Goal: Task Accomplishment & Management: Manage account settings

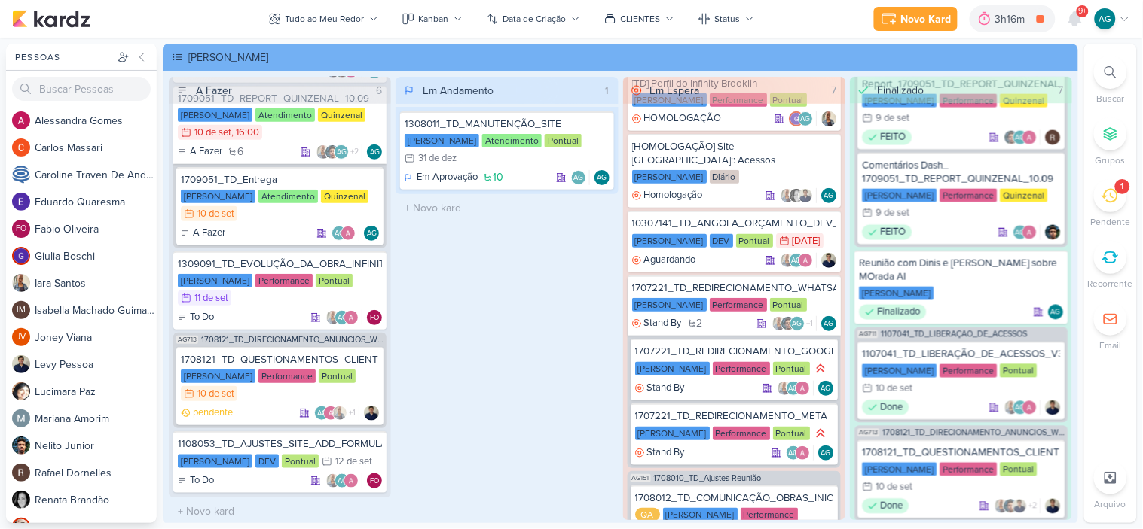
scroll to position [319, 0]
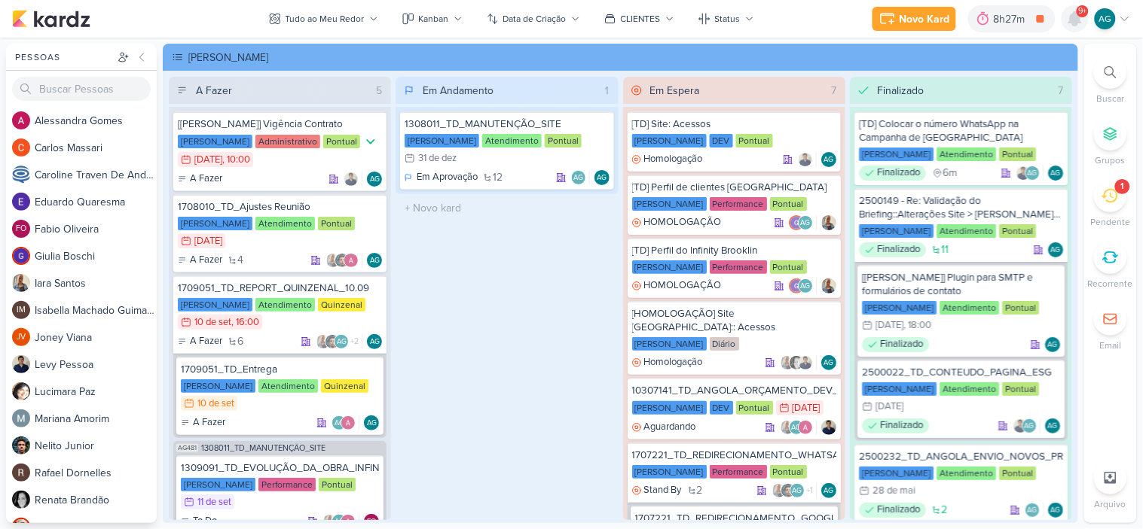
click at [1073, 19] on icon at bounding box center [1075, 19] width 12 height 14
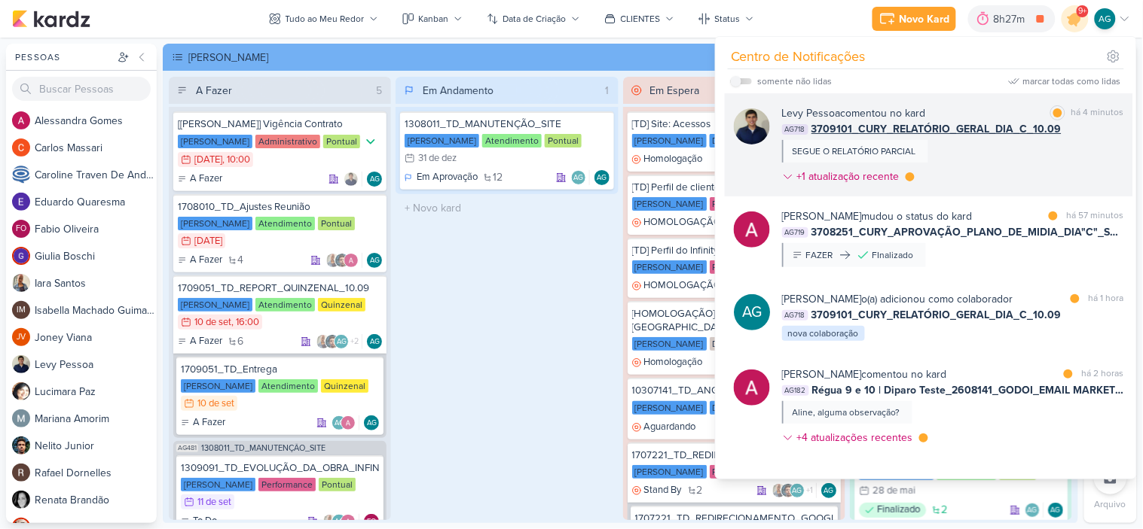
click at [1019, 158] on div "[PERSON_NAME] comentou no kard marcar como lida há 4 minutos AG718 3709101_CURY…" at bounding box center [953, 147] width 342 height 85
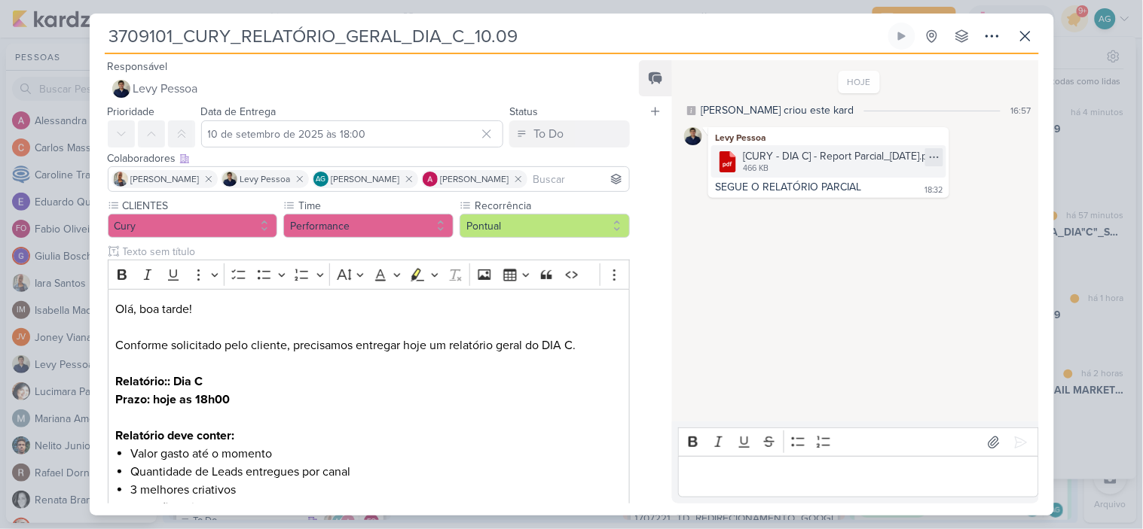
click at [938, 159] on icon at bounding box center [934, 157] width 12 height 12
click at [886, 206] on button "Baixar" at bounding box center [887, 207] width 121 height 22
drag, startPoint x: 530, startPoint y: 36, endPoint x: 86, endPoint y: 32, distance: 444.4
click at [86, 32] on div "3709101_CURY_RELATÓRIO_GERAL_DIA_C_10.09 Criado por mim" at bounding box center [571, 264] width 1143 height 529
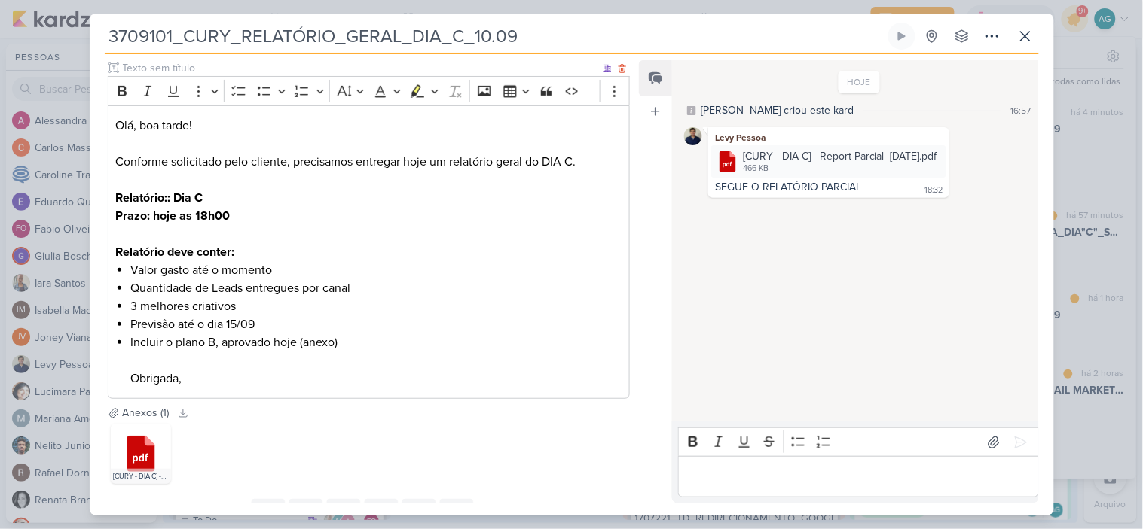
scroll to position [251, 0]
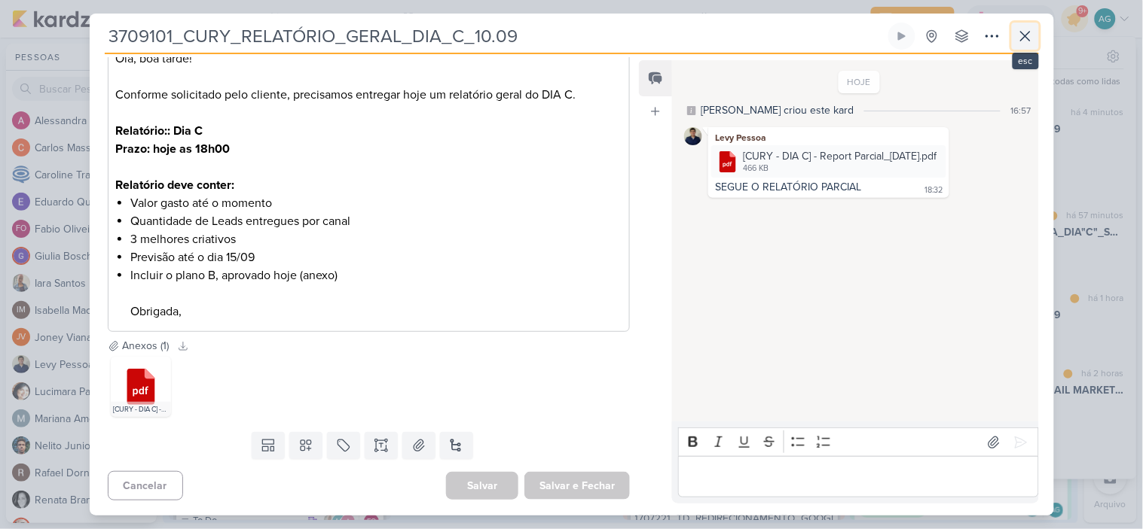
click at [1024, 32] on icon at bounding box center [1025, 36] width 18 height 18
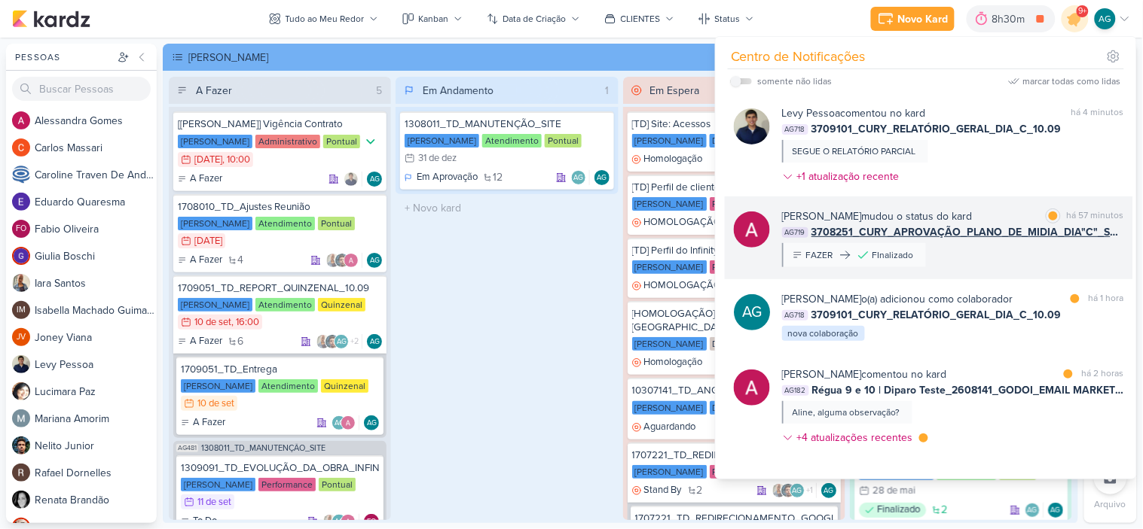
click at [970, 254] on div "[PERSON_NAME] mudou o status do kard marcar como lida há 57 minutos AG719 37082…" at bounding box center [953, 238] width 342 height 59
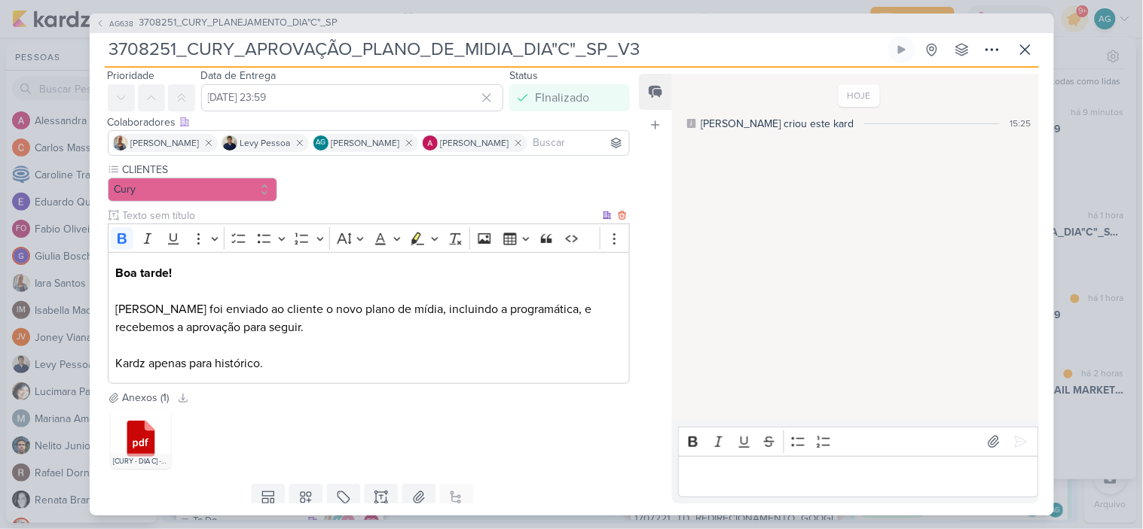
scroll to position [0, 0]
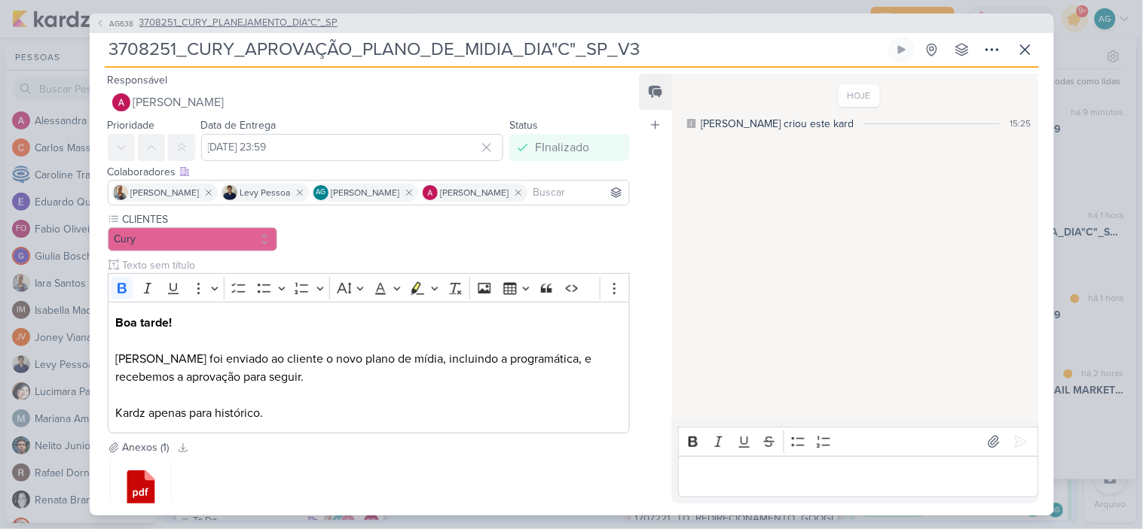
click at [306, 17] on span "3708251_CURY_PLANEJAMENTO_DIA"C"_SP" at bounding box center [238, 23] width 199 height 15
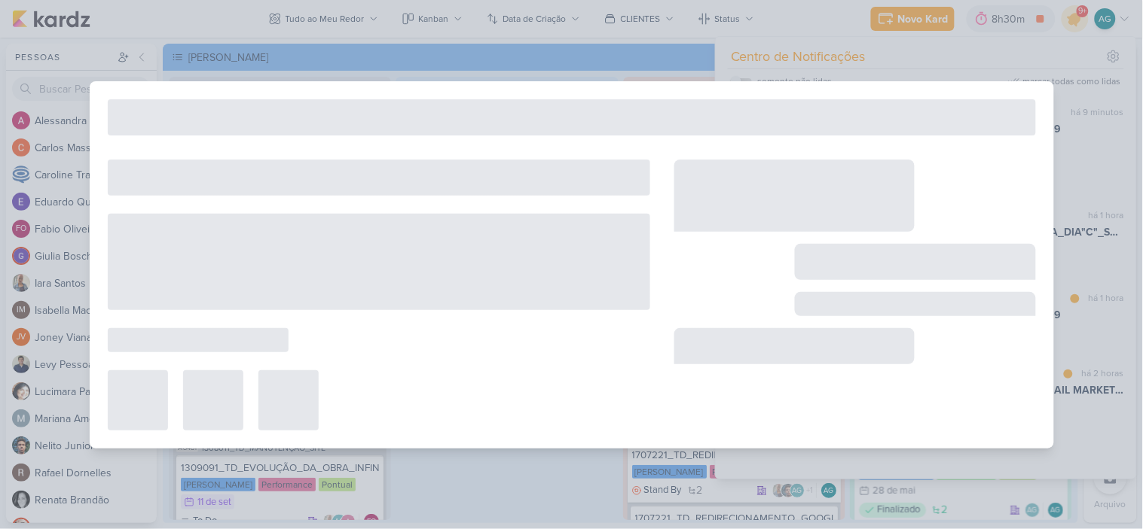
type input "3708251_CURY_PLANEJAMENTO_DIA"C"_SP"
type input "3 de setembro de 2025 às 23:59"
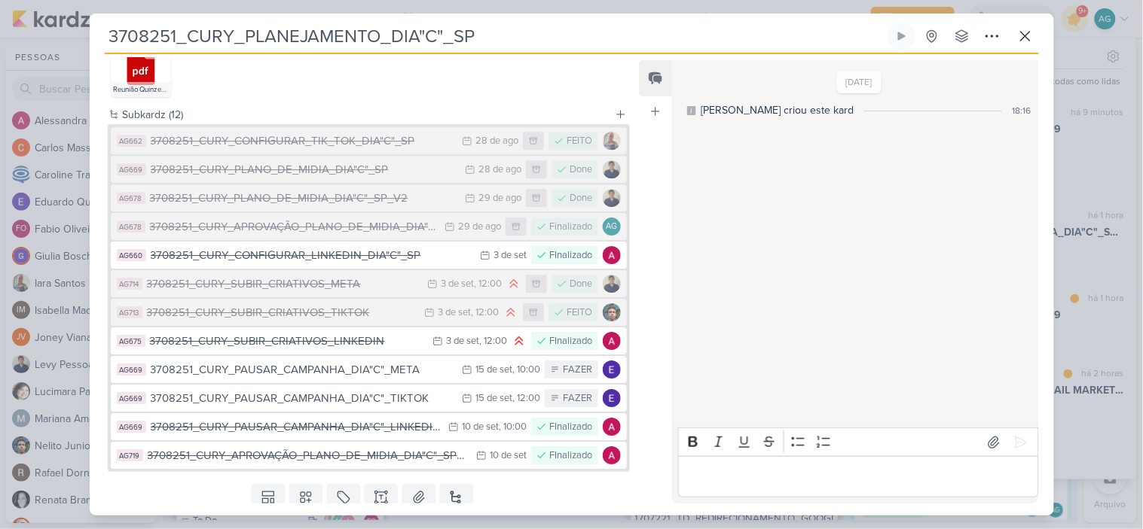
scroll to position [1184, 0]
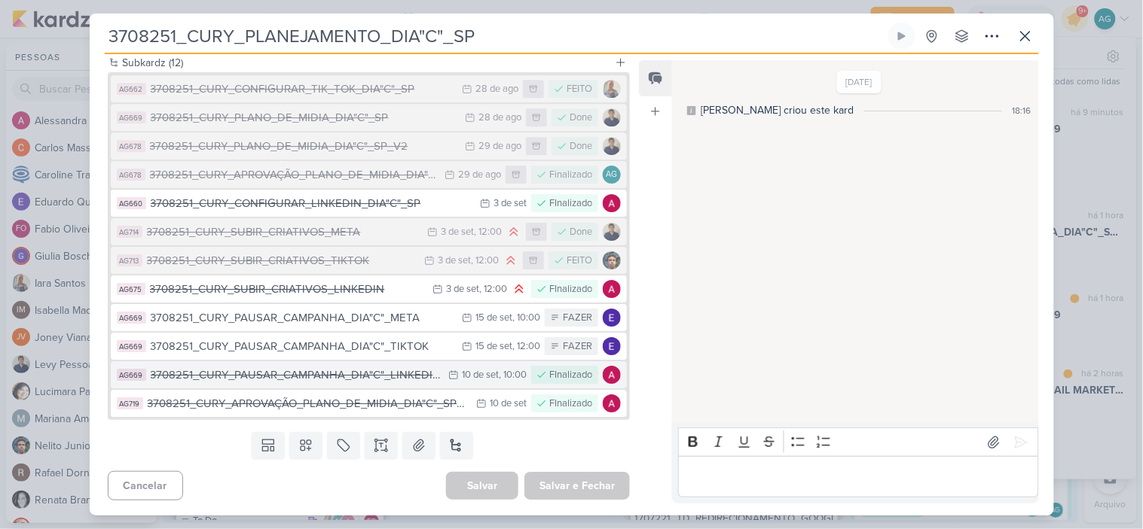
click at [364, 383] on button "AG669 3708251_CURY_PAUSAR_CAMPANHA_DIA"C"_LINKEDIN 10/9 [DATE] 10:00 FInalizado" at bounding box center [369, 375] width 517 height 27
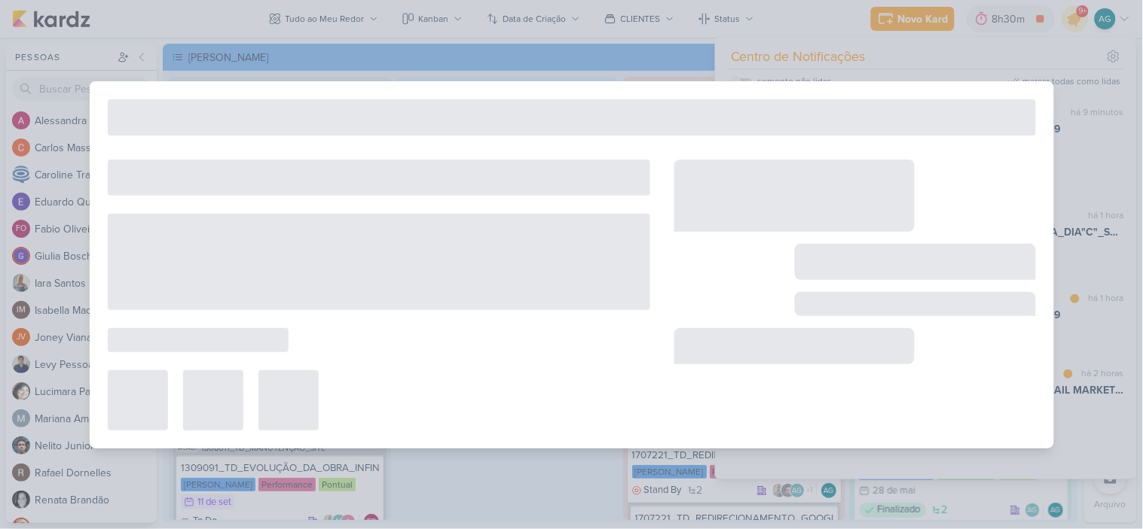
type input "3708251_CURY_PAUSAR_CAMPANHA_DIA"C"_LINKEDIN"
type input "[DATE] 10:00"
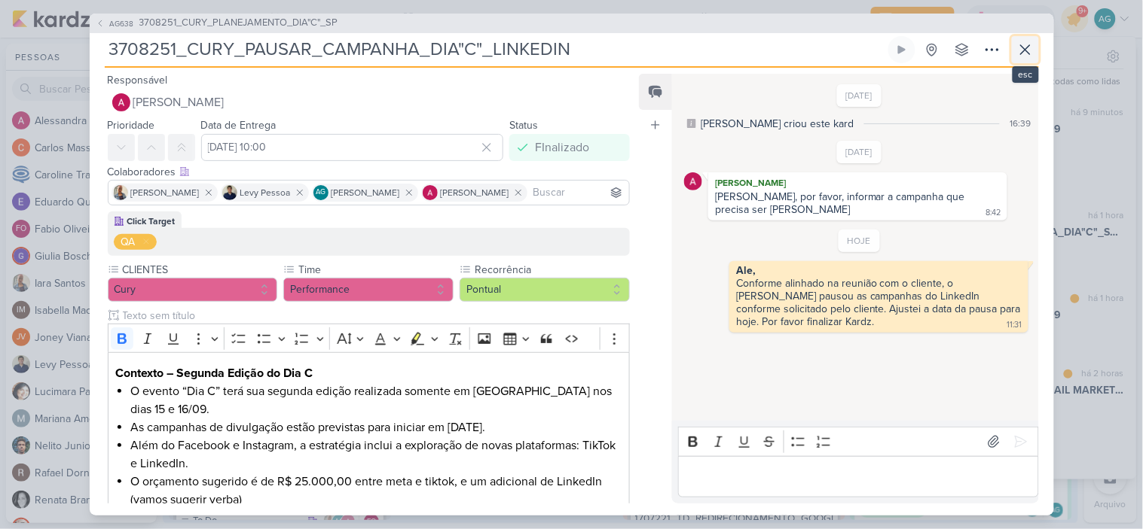
click at [1028, 45] on icon at bounding box center [1025, 50] width 18 height 18
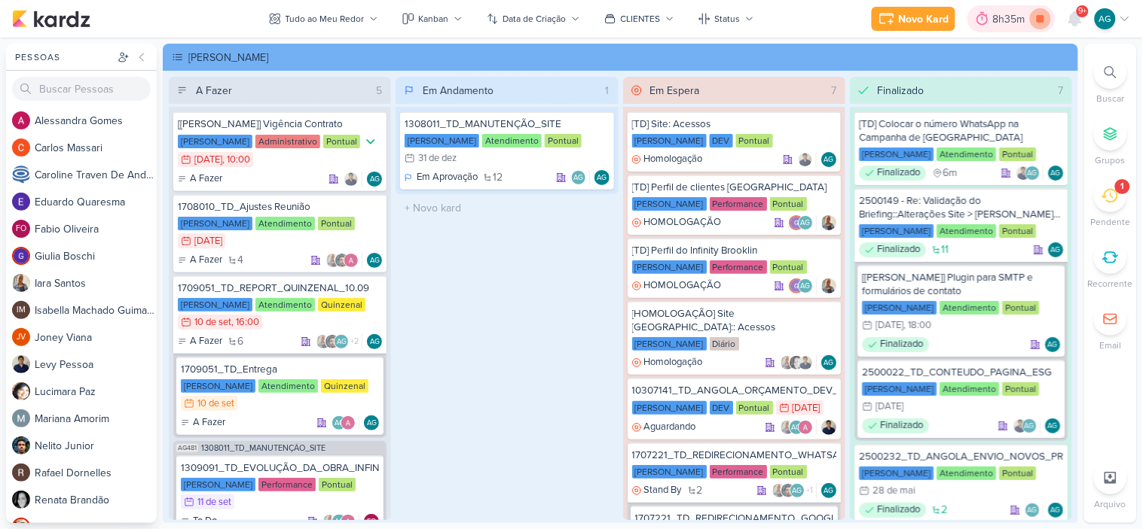
click at [1042, 17] on icon at bounding box center [1040, 19] width 8 height 8
